Goal: Task Accomplishment & Management: Use online tool/utility

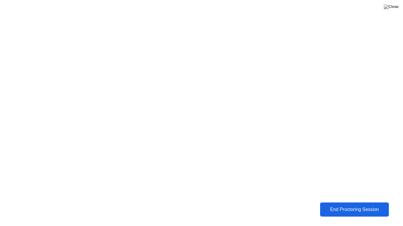
click at [338, 211] on div "End Proctoring Session" at bounding box center [354, 209] width 65 height 5
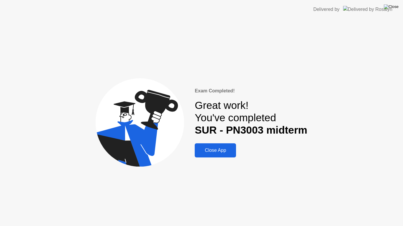
click at [394, 7] on img at bounding box center [391, 6] width 15 height 5
